Goal: Check status

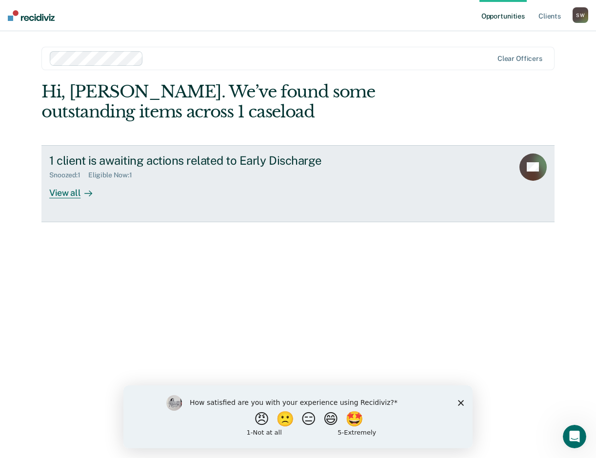
click at [59, 192] on div "View all" at bounding box center [76, 188] width 55 height 19
